Goal: Information Seeking & Learning: Learn about a topic

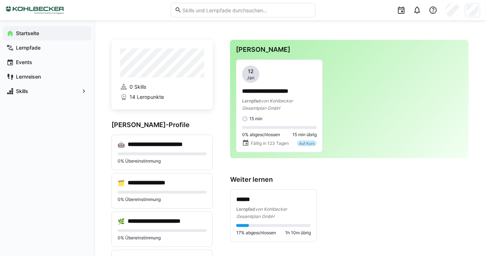
click at [0, 0] on app-navigation-label "Startseite" at bounding box center [0, 0] width 0 height 0
click at [0, 0] on app-navigation-label "Lernpfade" at bounding box center [0, 0] width 0 height 0
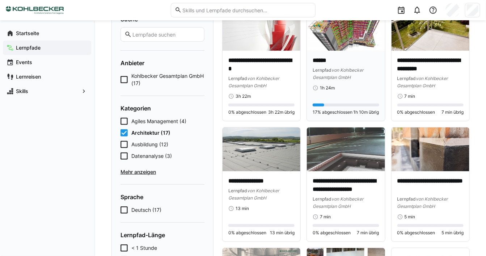
scroll to position [72, 0]
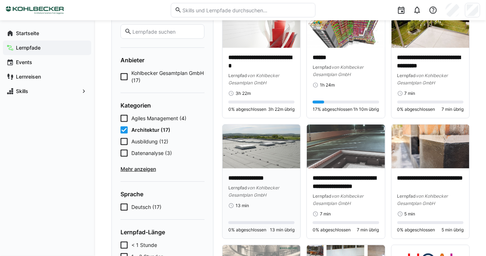
click at [263, 163] on img at bounding box center [262, 147] width 78 height 44
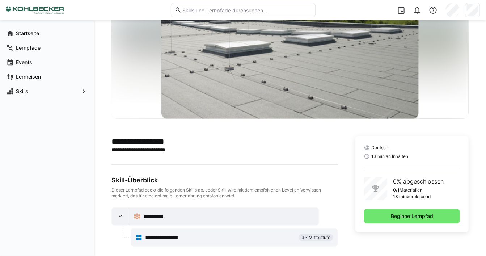
scroll to position [71, 0]
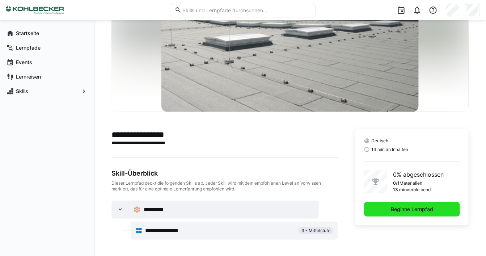
click at [415, 210] on span "Beginne Lernpfad" at bounding box center [412, 209] width 45 height 7
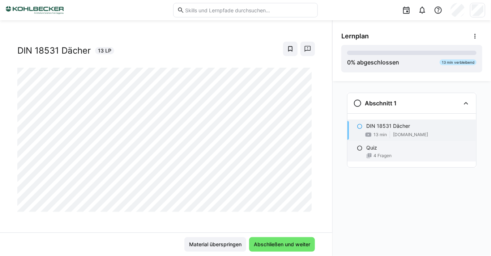
scroll to position [11, 0]
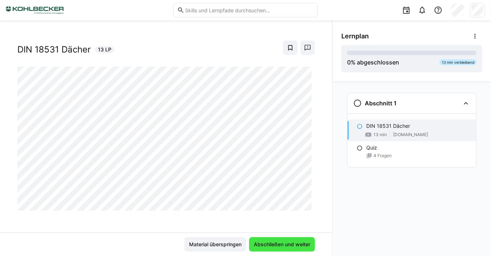
click at [264, 245] on span "Abschließen und weiter" at bounding box center [282, 244] width 59 height 7
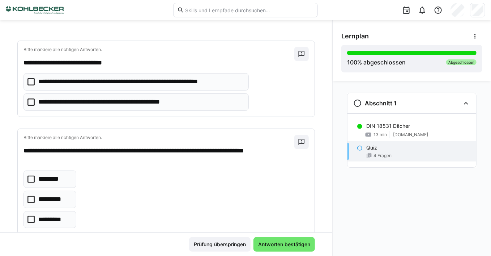
scroll to position [36, 0]
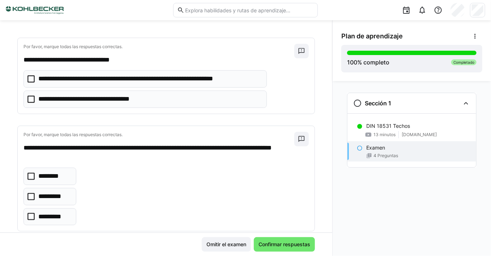
click at [31, 80] on icon at bounding box center [31, 78] width 7 height 7
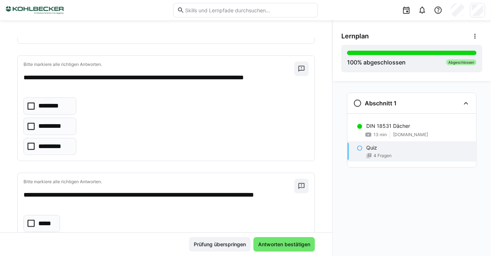
scroll to position [109, 0]
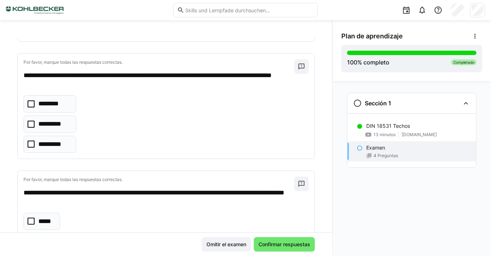
click at [32, 142] on icon at bounding box center [31, 143] width 7 height 7
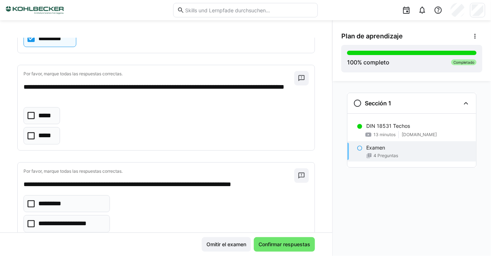
scroll to position [217, 0]
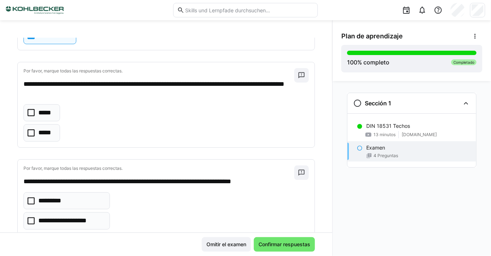
click at [33, 197] on icon at bounding box center [31, 200] width 7 height 7
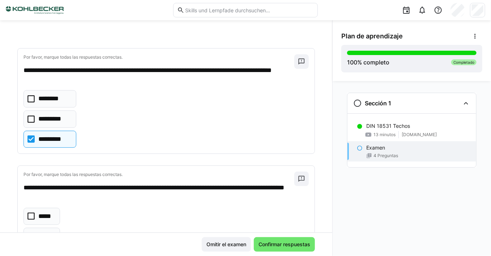
scroll to position [109, 0]
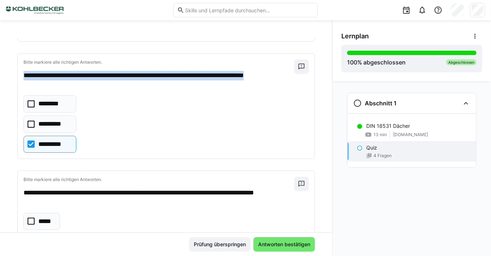
drag, startPoint x: 24, startPoint y: 73, endPoint x: 81, endPoint y: 80, distance: 57.2
click at [81, 80] on p "**********" at bounding box center [158, 80] width 269 height 18
copy p "**********"
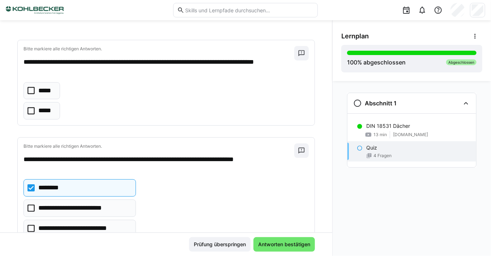
scroll to position [253, 0]
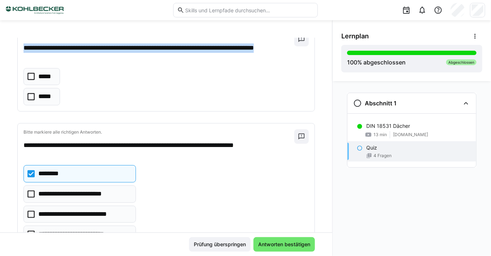
drag, startPoint x: 25, startPoint y: 46, endPoint x: 82, endPoint y: 52, distance: 57.2
click at [82, 52] on p "**********" at bounding box center [158, 52] width 269 height 18
copy p "**********"
click at [32, 75] on icon at bounding box center [31, 76] width 7 height 7
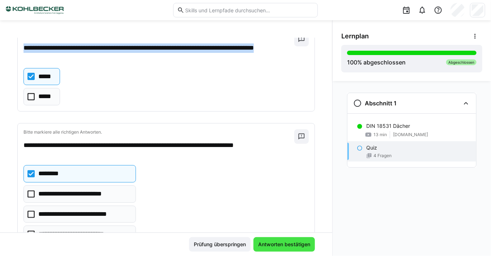
click at [286, 246] on span "Antworten bestätigen" at bounding box center [284, 244] width 54 height 7
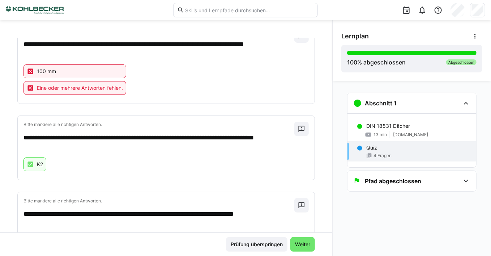
scroll to position [248, 0]
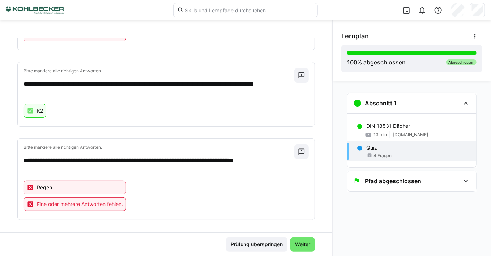
click at [31, 184] on eds-icon at bounding box center [30, 187] width 7 height 7
click at [31, 201] on eds-icon at bounding box center [30, 204] width 7 height 7
click at [461, 178] on div "Pfad abgeschlossen" at bounding box center [412, 181] width 129 height 20
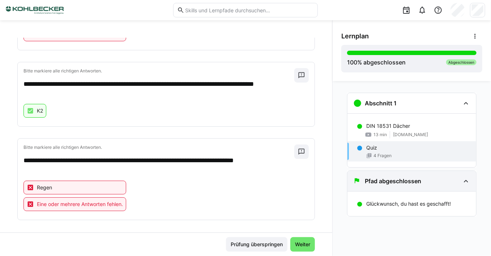
click at [461, 177] on div "Pfad abgeschlossen" at bounding box center [412, 181] width 129 height 20
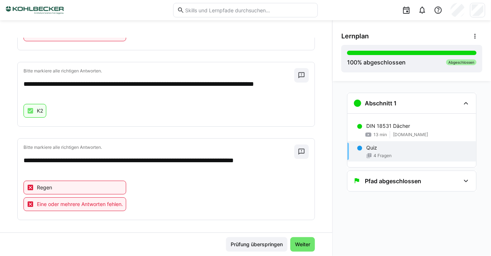
click at [402, 152] on div "Quiz 4 Fragen" at bounding box center [412, 151] width 129 height 20
click at [304, 243] on span "Weiter" at bounding box center [302, 244] width 17 height 7
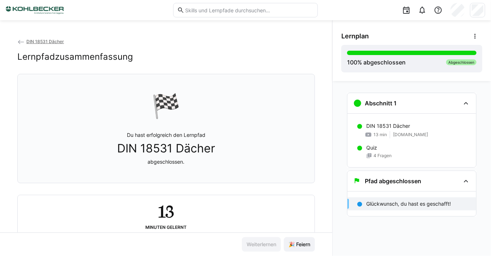
scroll to position [22, 0]
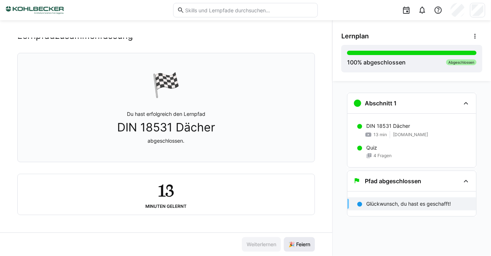
click at [299, 245] on span "🎉 Feiern" at bounding box center [300, 244] width 24 height 7
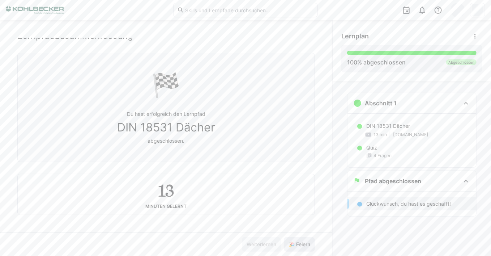
click at [299, 245] on span "🎉 Feiern" at bounding box center [300, 244] width 24 height 7
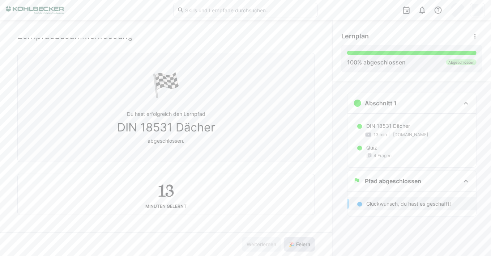
click at [299, 245] on span "🎉 Feiern" at bounding box center [300, 244] width 24 height 7
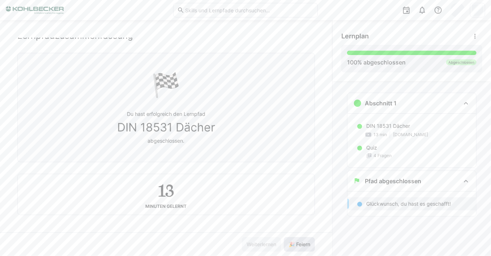
click at [299, 245] on span "🎉 Feiern" at bounding box center [300, 244] width 24 height 7
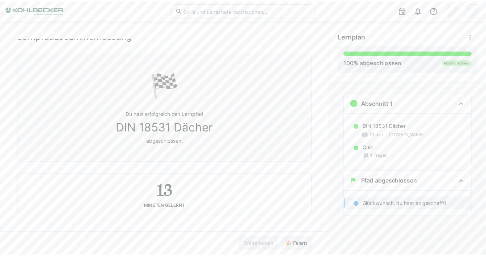
scroll to position [0, 0]
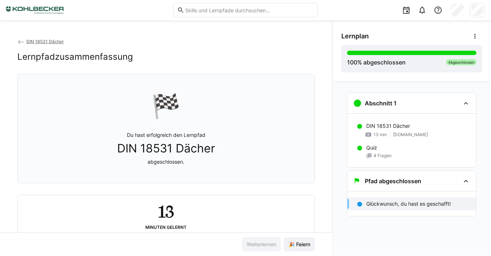
click at [379, 203] on p "Glückwunsch, du hast es geschafft!" at bounding box center [409, 203] width 85 height 7
click at [292, 235] on div "Weiterlernen 🎉 Feiern" at bounding box center [166, 244] width 333 height 24
click at [292, 242] on span "🎉 Feiern" at bounding box center [300, 244] width 24 height 7
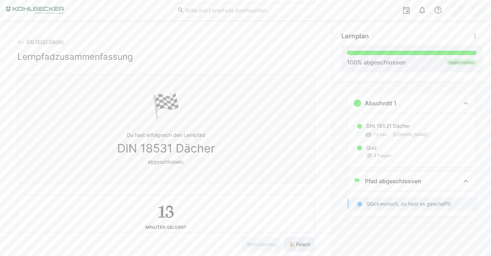
click at [292, 242] on span "🎉 Feiern" at bounding box center [300, 244] width 24 height 7
click at [35, 10] on img at bounding box center [35, 10] width 58 height 12
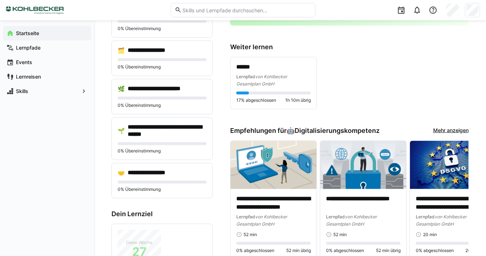
scroll to position [72, 0]
